Goal: Information Seeking & Learning: Learn about a topic

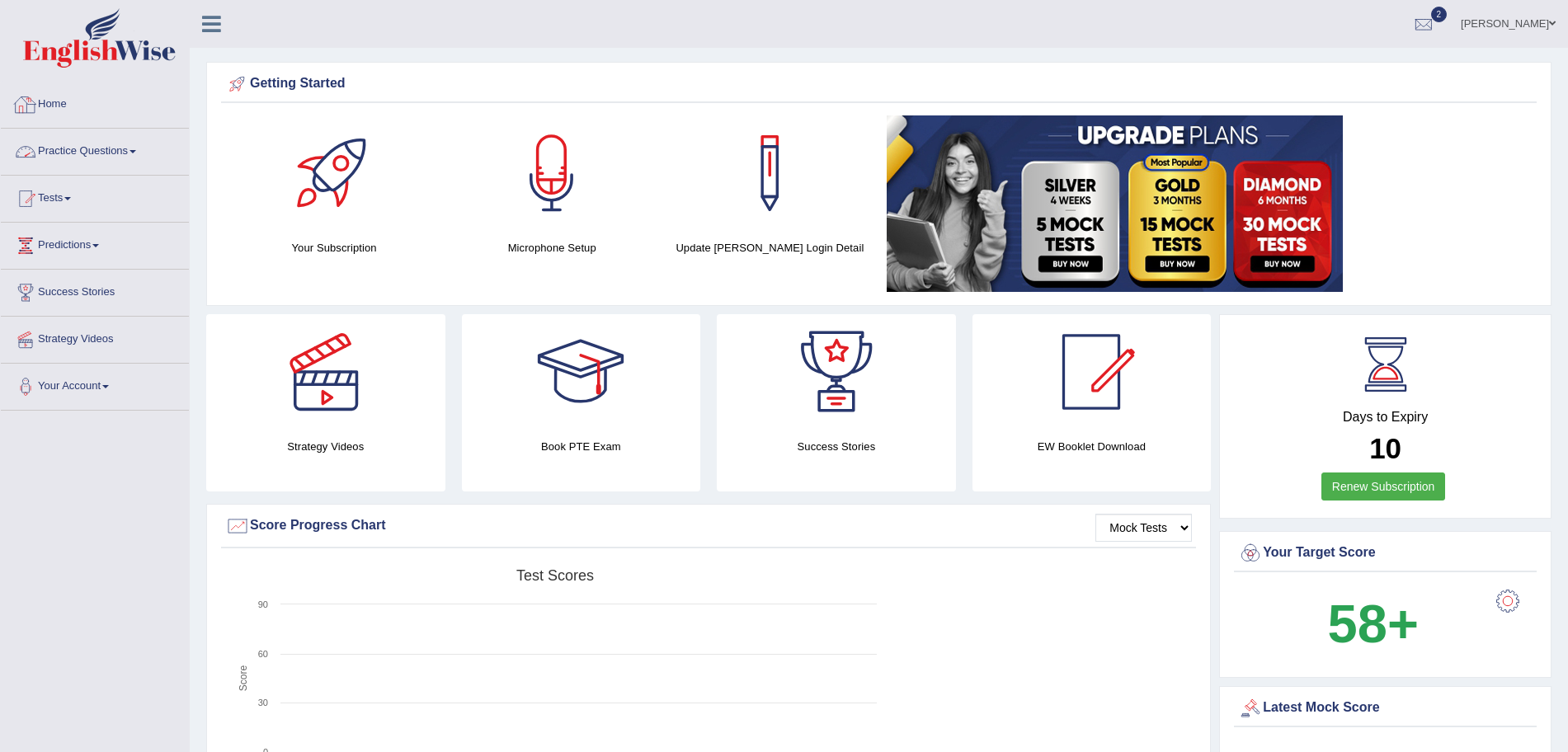
click at [96, 147] on link "Practice Questions" at bounding box center [95, 149] width 188 height 42
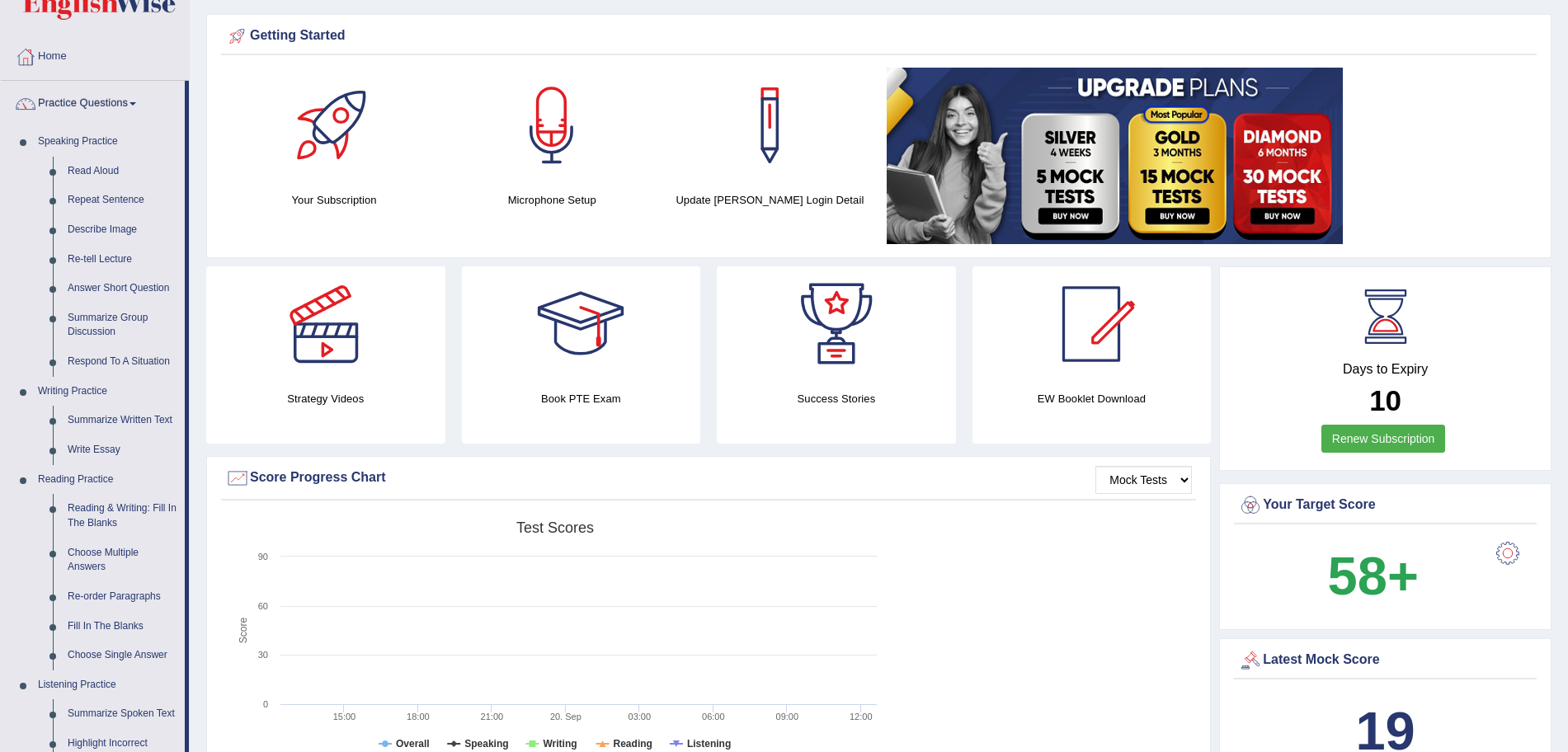
scroll to position [56, 0]
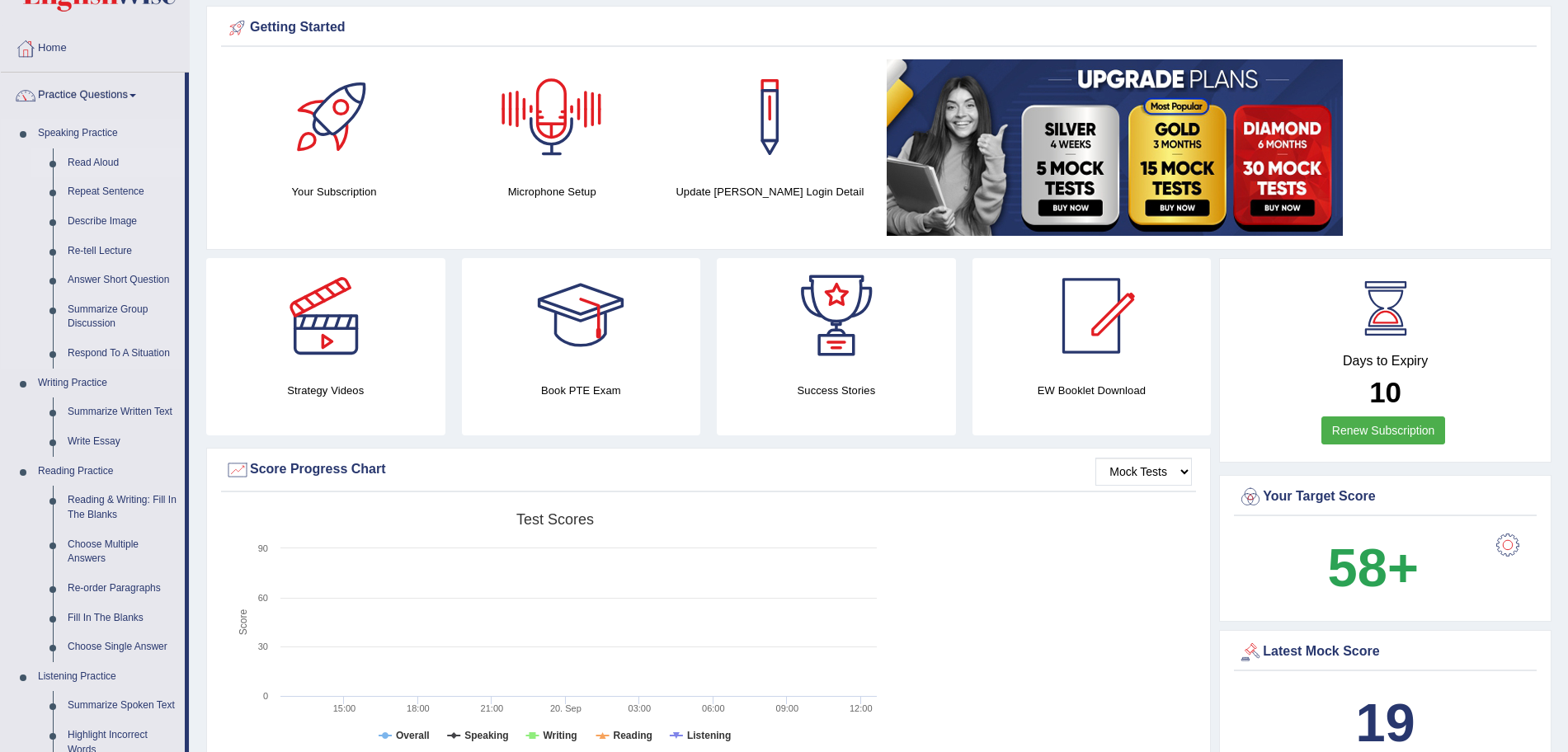
click at [93, 155] on link "Read Aloud" at bounding box center [123, 163] width 125 height 30
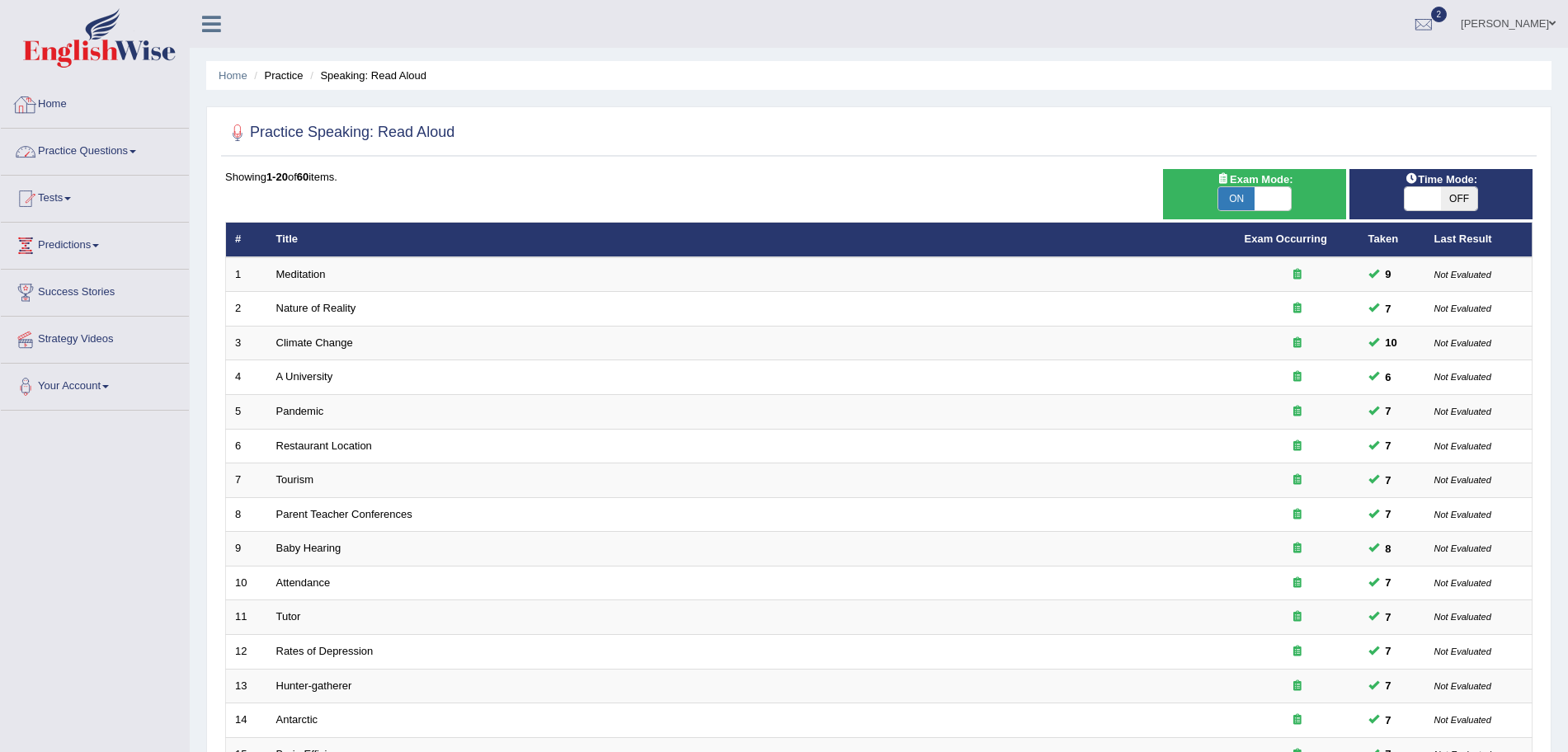
click at [116, 165] on link "Practice Questions" at bounding box center [95, 149] width 188 height 42
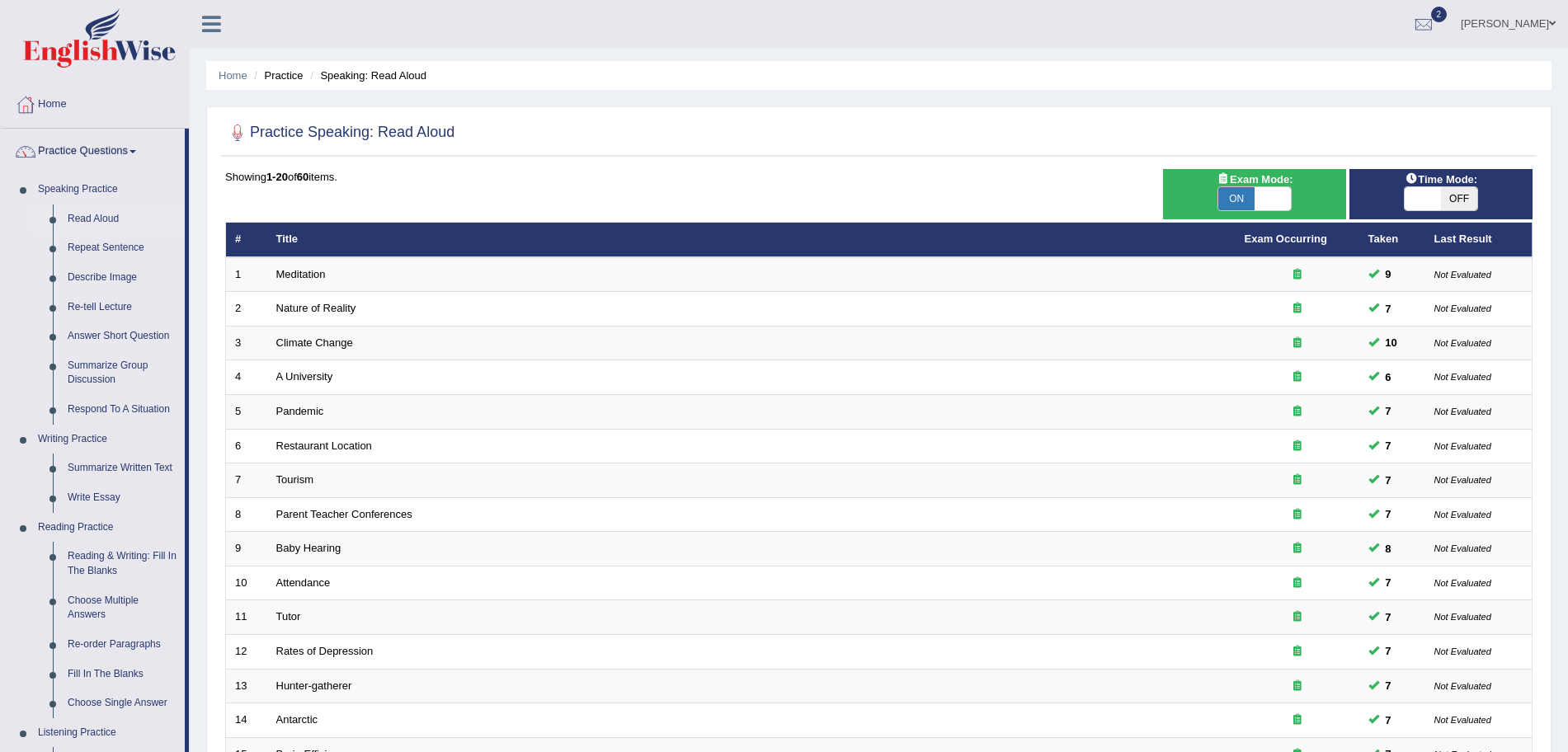
click at [99, 220] on link "Read Aloud" at bounding box center [123, 220] width 125 height 30
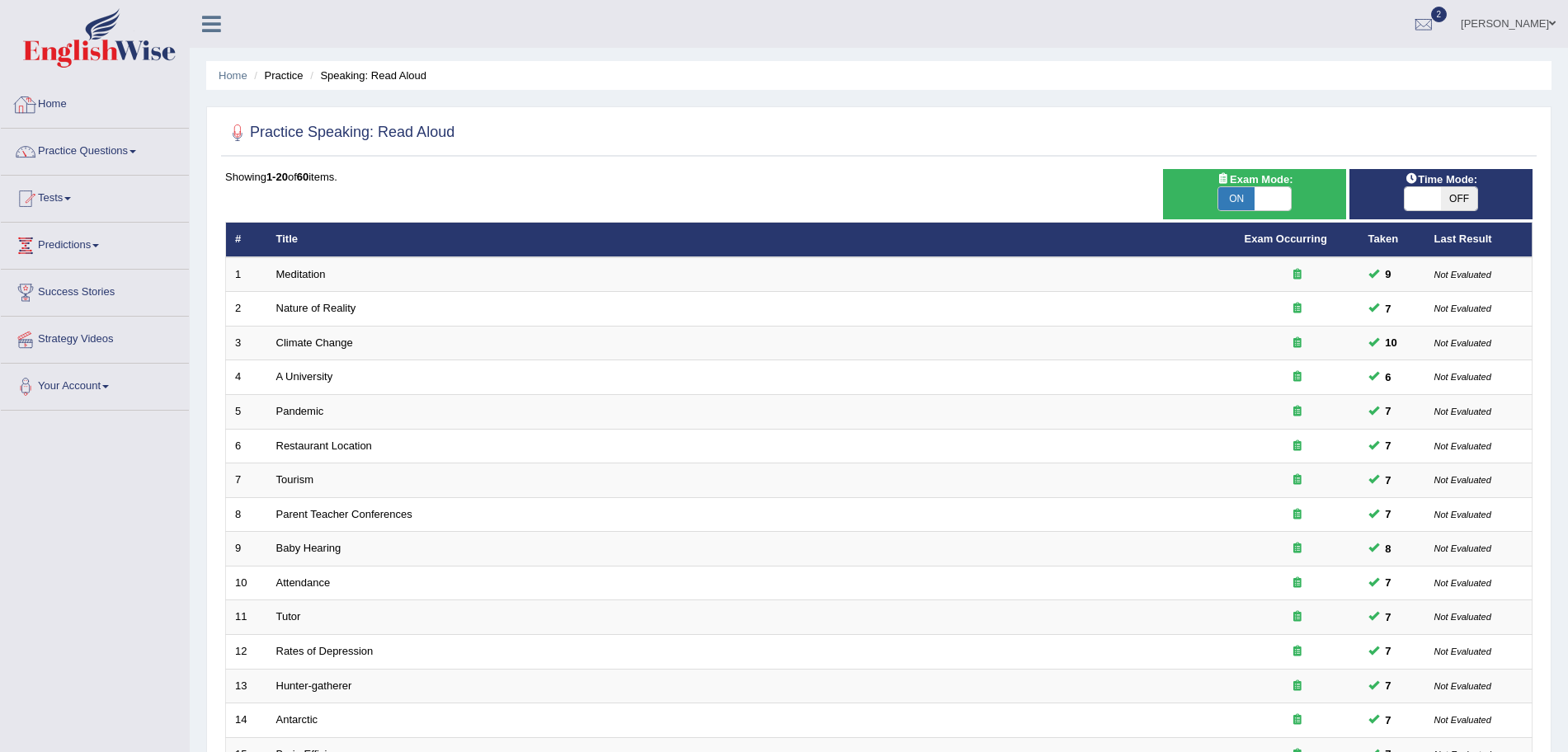
click at [65, 106] on link "Home" at bounding box center [95, 102] width 188 height 42
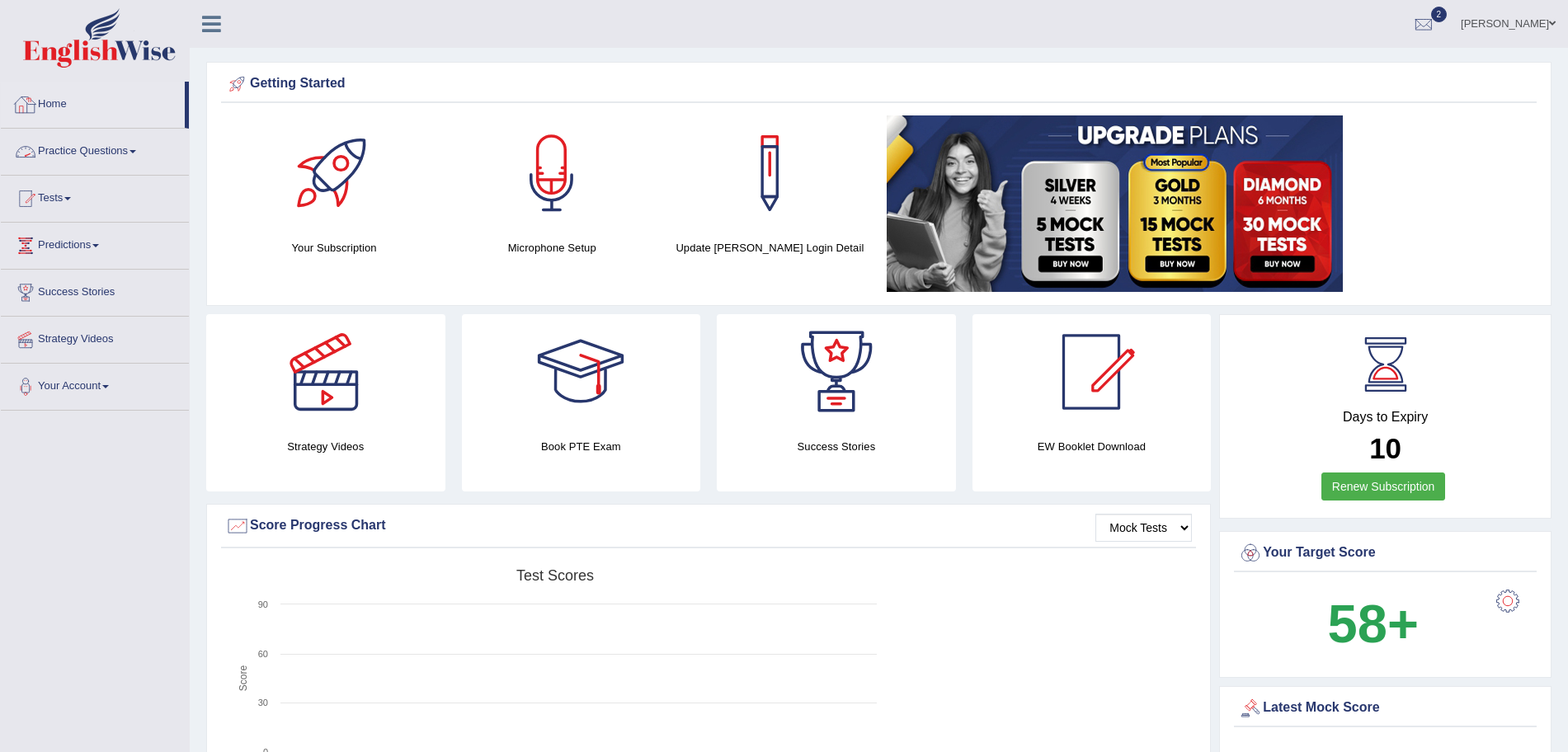
click at [126, 151] on link "Practice Questions" at bounding box center [95, 149] width 188 height 42
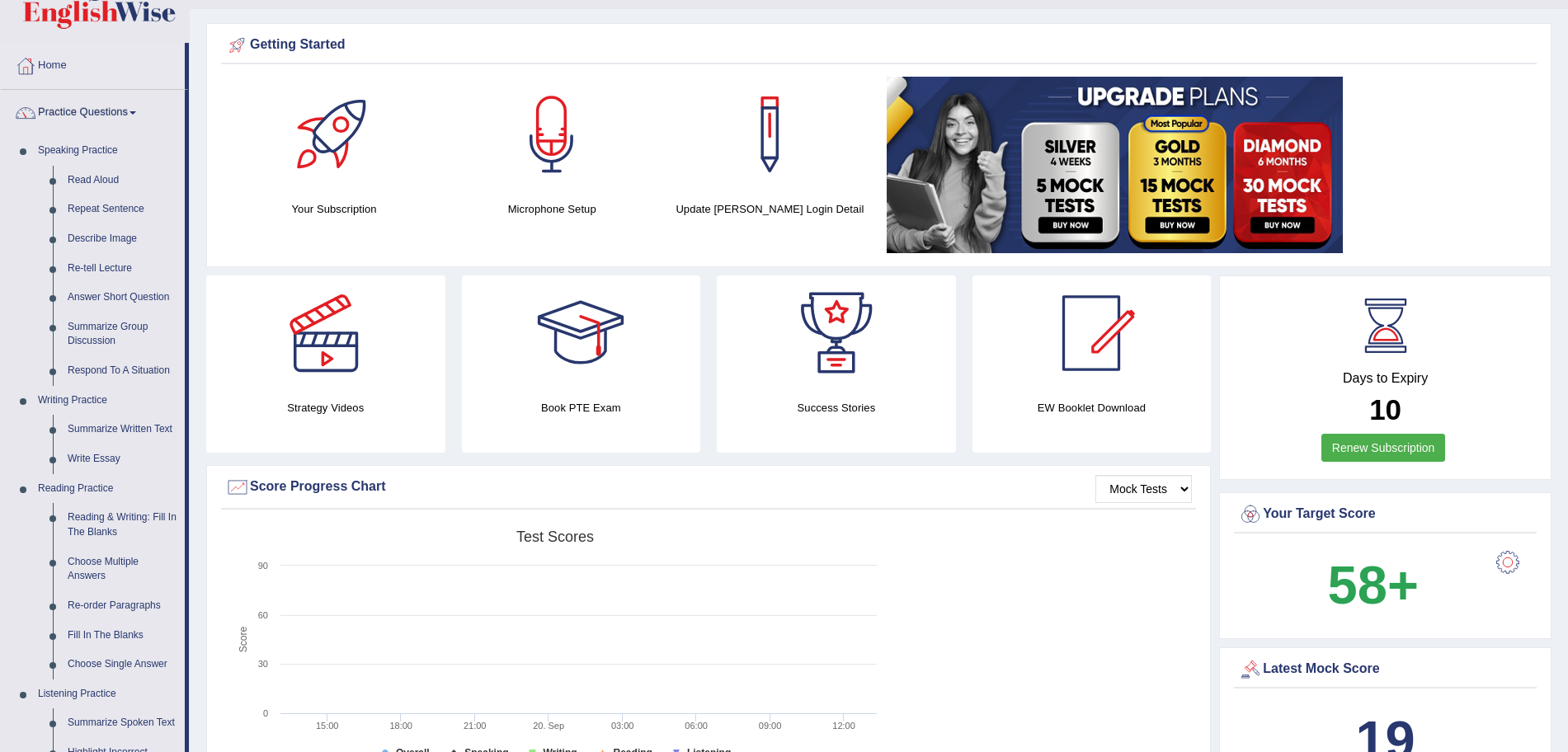
scroll to position [33, 0]
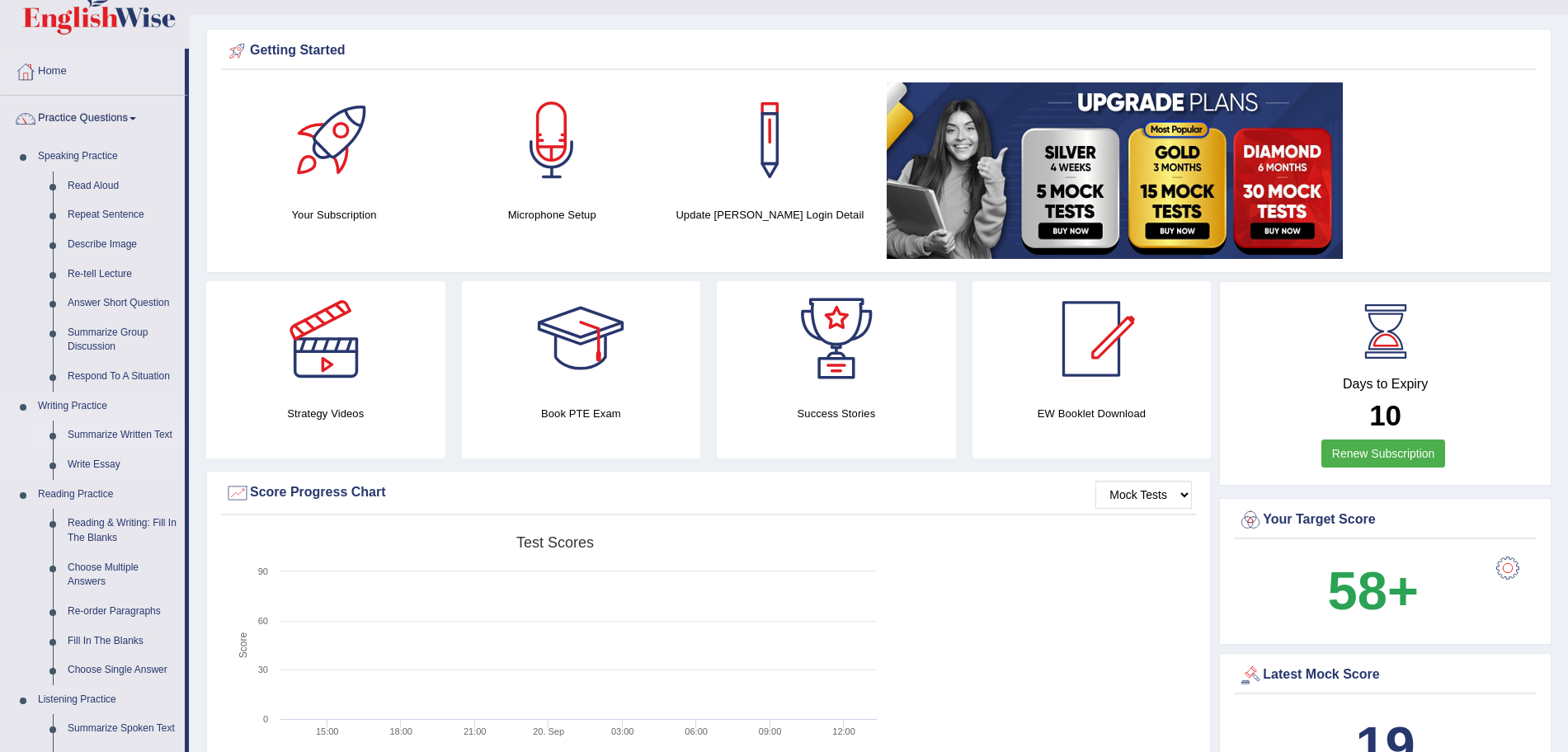
click at [87, 436] on link "Summarize Written Text" at bounding box center [123, 435] width 125 height 30
